Goal: Task Accomplishment & Management: Manage account settings

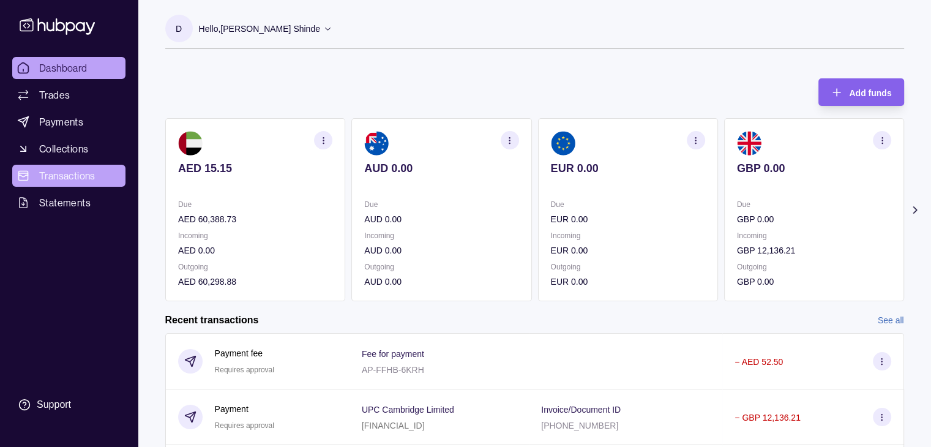
click at [64, 178] on span "Transactions" at bounding box center [67, 175] width 56 height 15
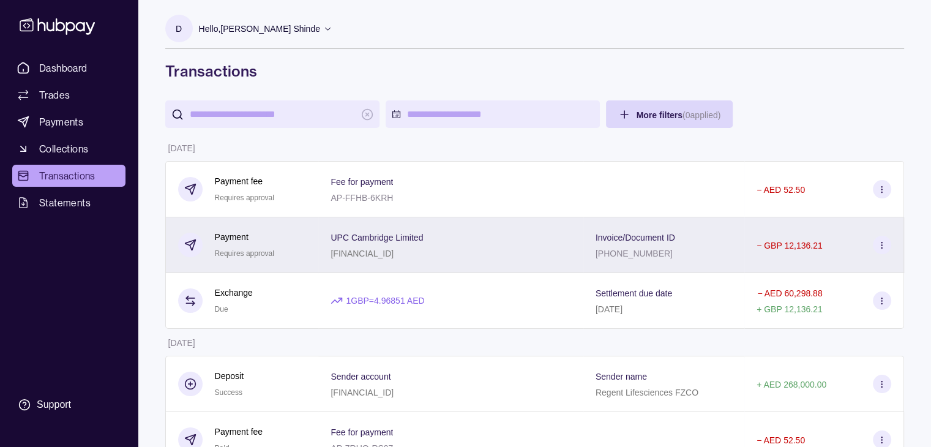
click at [803, 245] on p "− GBP 12,136.21" at bounding box center [790, 246] width 66 height 10
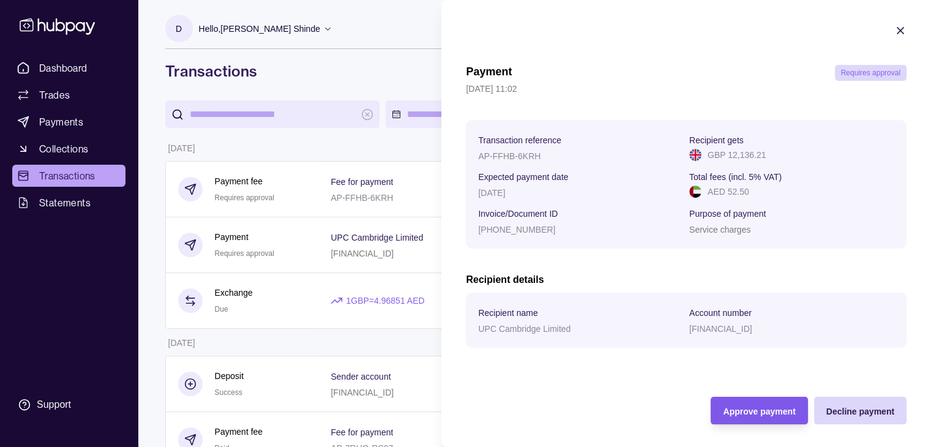
click at [728, 408] on span "Approve payment" at bounding box center [759, 412] width 72 height 10
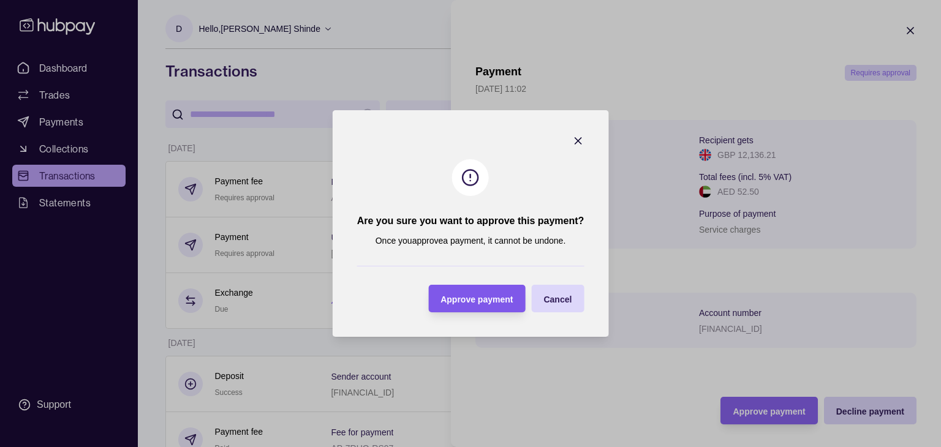
click at [488, 297] on span "Approve payment" at bounding box center [476, 300] width 72 height 10
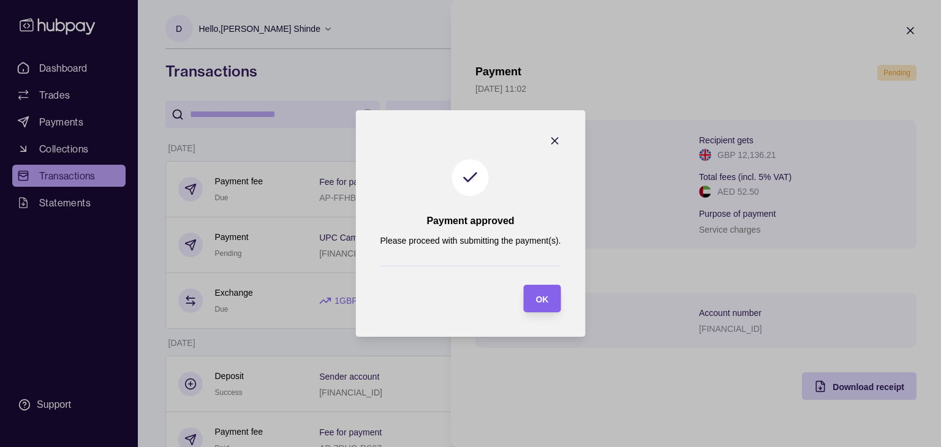
click at [440, 290] on section "Payment approved Please proceed with submitting the payment(s). OK" at bounding box center [471, 223] width 230 height 227
click at [546, 302] on span "OK" at bounding box center [541, 300] width 13 height 10
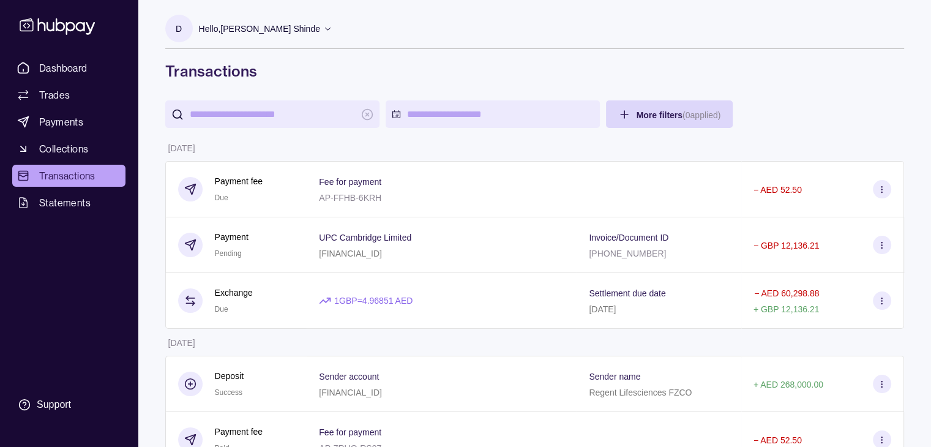
click at [487, 30] on section "D Hello, [PERSON_NAME] Shinde Regent Lifesciences FZCO Account Terms and condit…" at bounding box center [534, 32] width 739 height 34
drag, startPoint x: 486, startPoint y: 29, endPoint x: 428, endPoint y: 23, distance: 57.9
click at [428, 23] on section "D Hello, [PERSON_NAME] Shinde Regent Lifesciences FZCO Account Terms and condit…" at bounding box center [534, 32] width 739 height 34
click at [303, 23] on p "Hello, [PERSON_NAME] Shinde" at bounding box center [259, 28] width 121 height 13
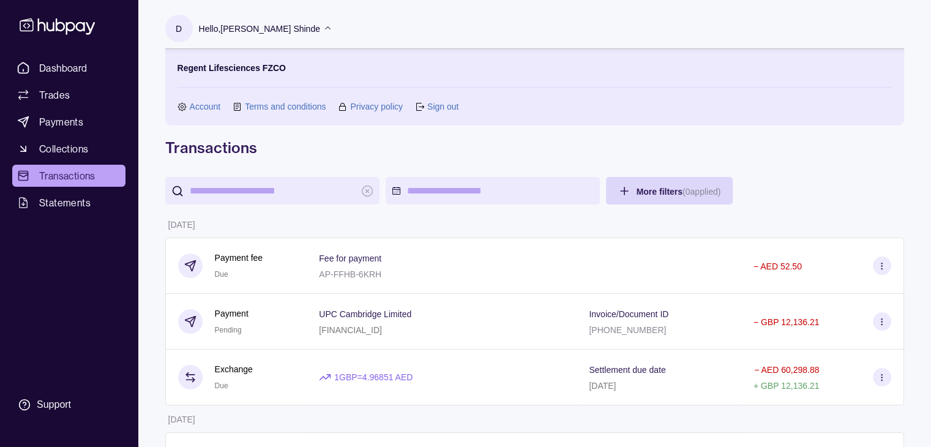
click at [448, 106] on link "Sign out" at bounding box center [442, 106] width 31 height 13
